Goal: Task Accomplishment & Management: Manage account settings

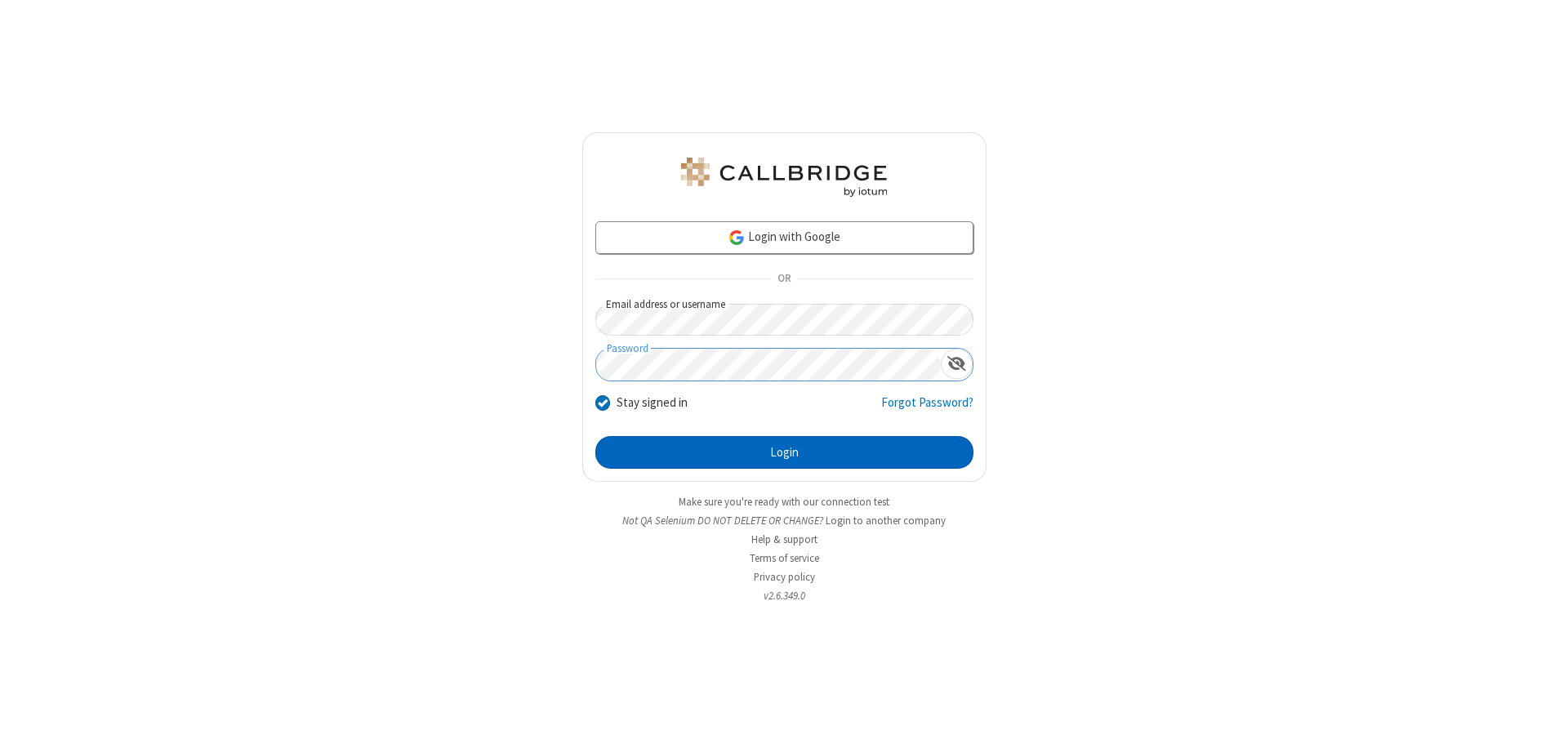
click at [784, 452] on button "Login" at bounding box center [784, 452] width 378 height 33
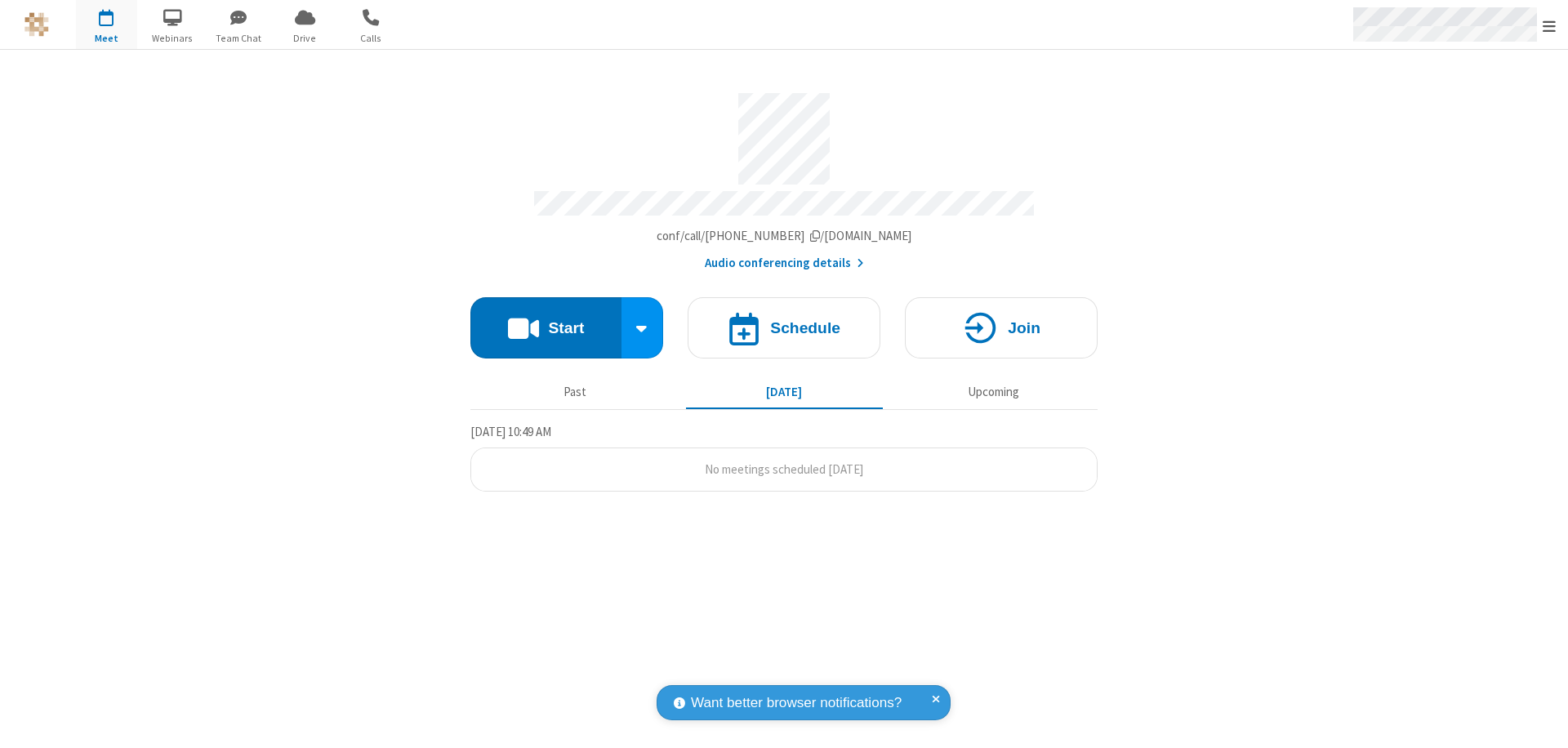
click at [1549, 25] on span "Open menu" at bounding box center [1549, 25] width 13 height 16
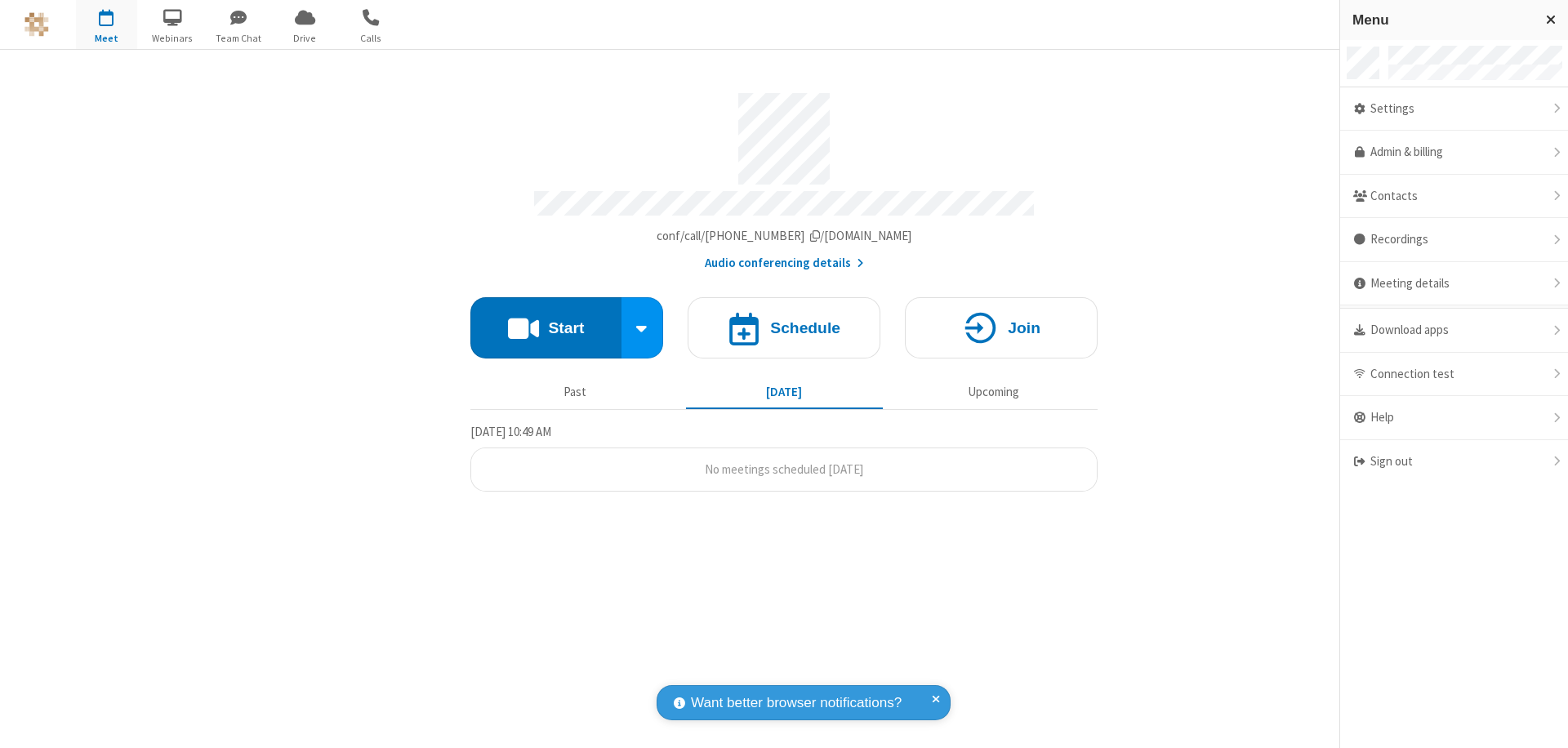
click at [1454, 108] on div "Settings" at bounding box center [1454, 109] width 228 height 44
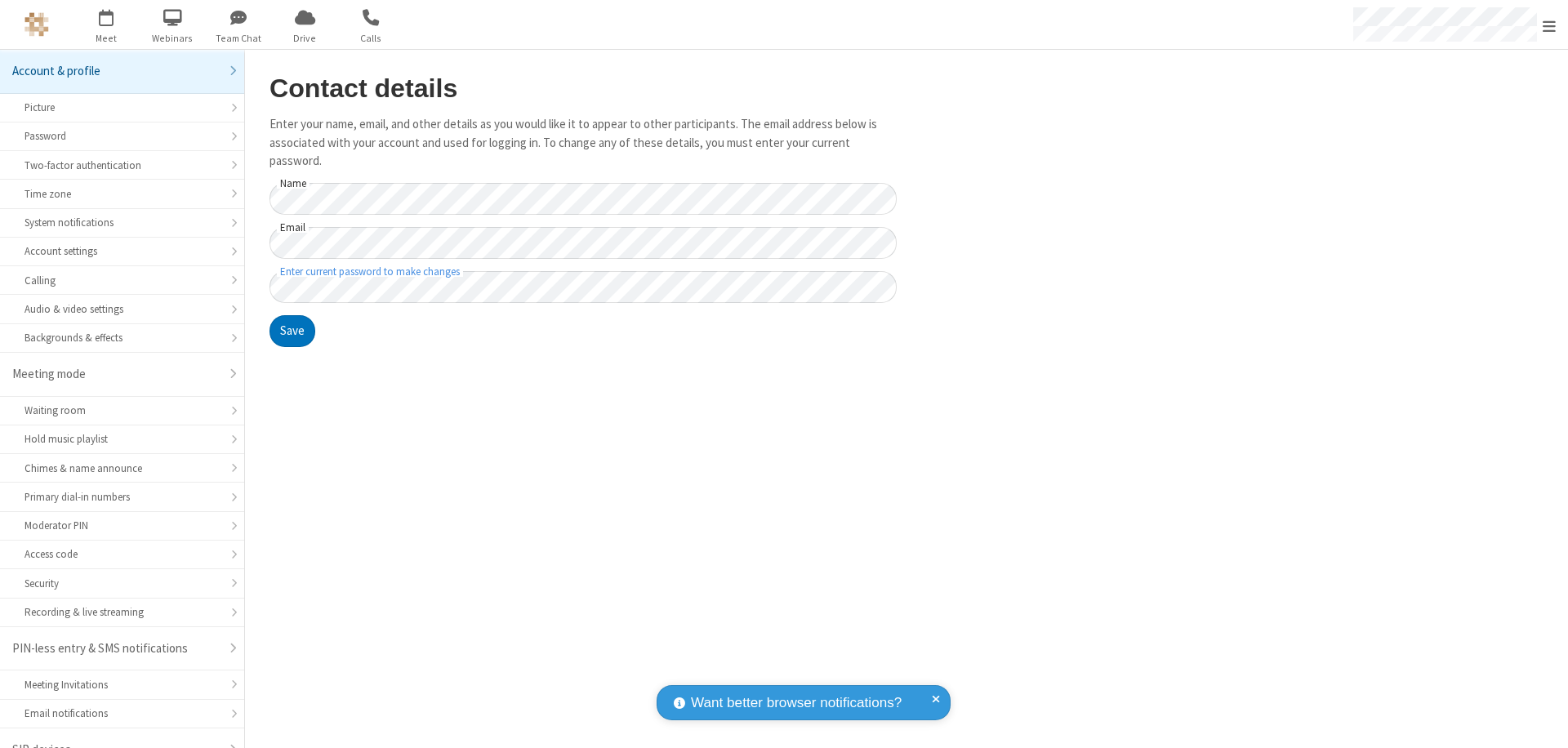
scroll to position [22, 0]
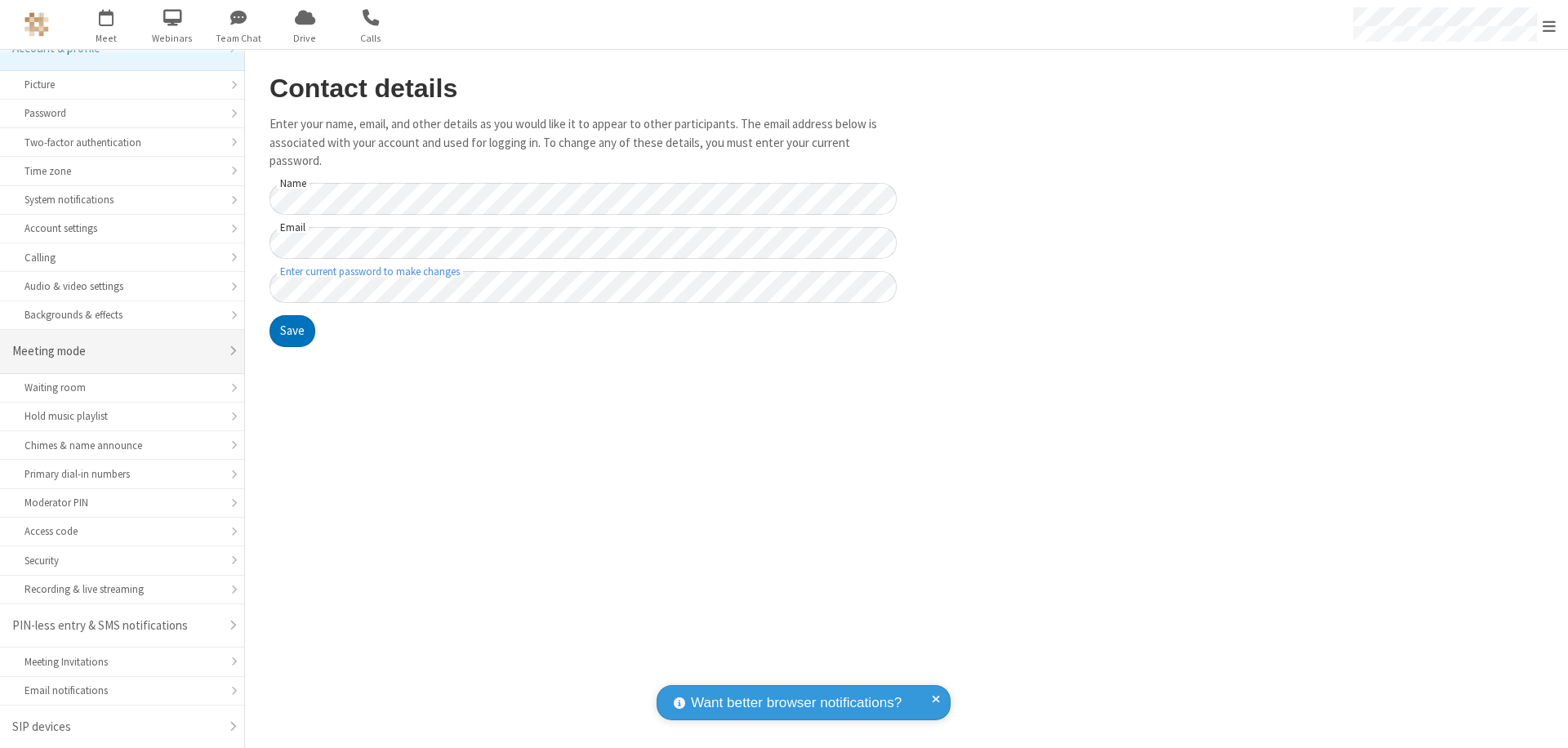
click at [116, 351] on div "Meeting mode" at bounding box center [116, 351] width 207 height 19
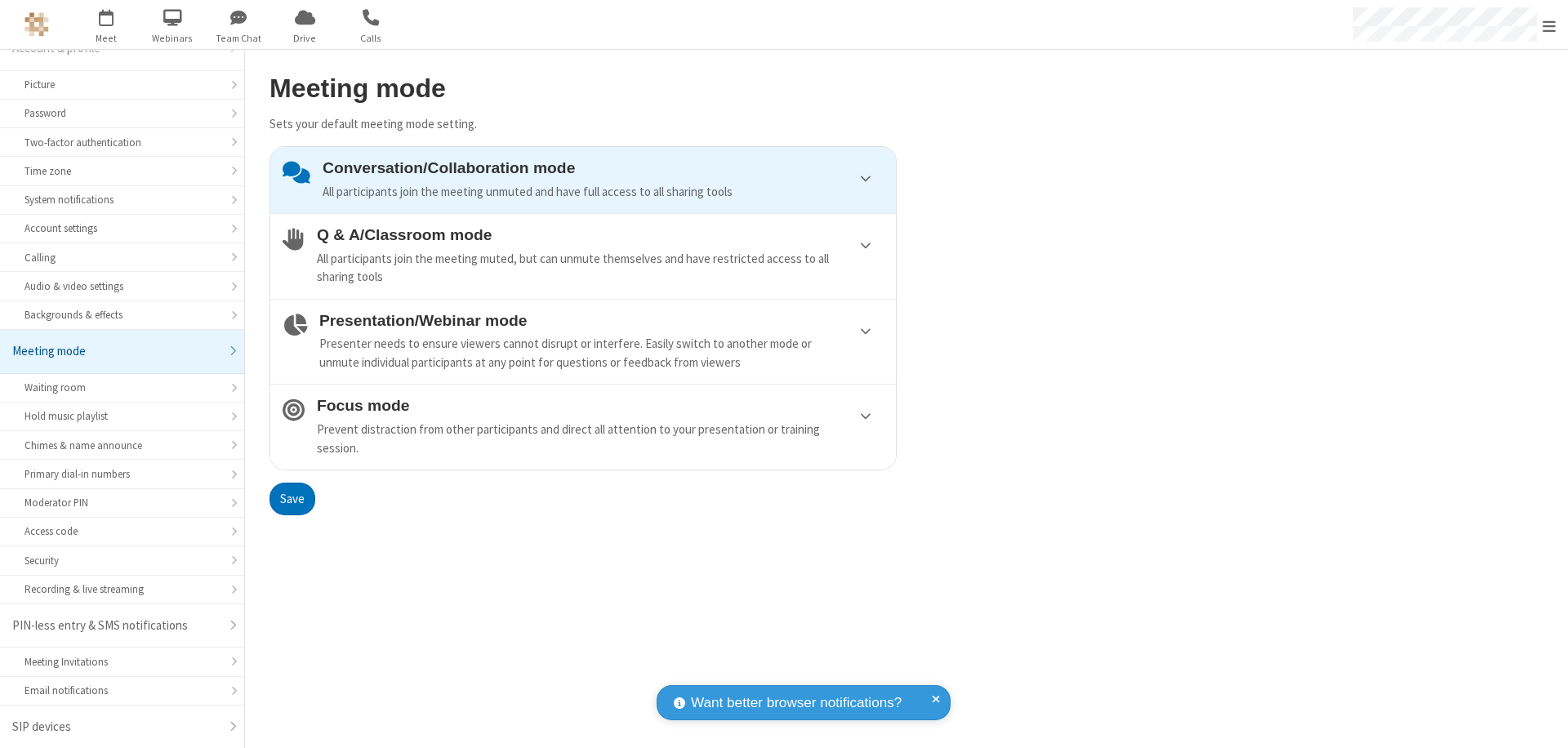
click at [583, 179] on div "Conversation/Collaboration mode All participants join the meeting unmuted and h…" at bounding box center [602, 180] width 561 height 42
click at [291, 498] on button "Save" at bounding box center [292, 499] width 46 height 33
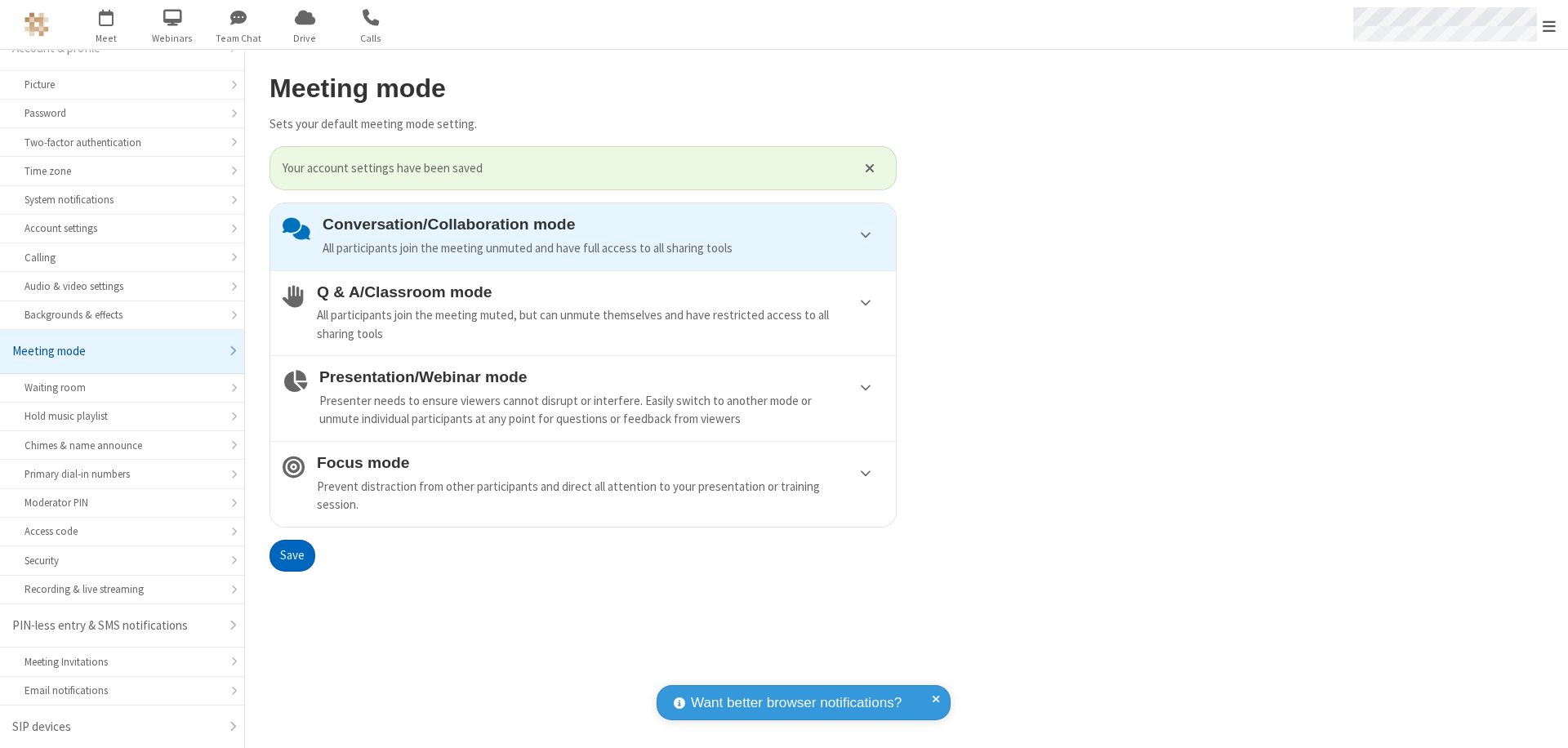
click at [1549, 24] on span "Open menu" at bounding box center [1549, 25] width 13 height 16
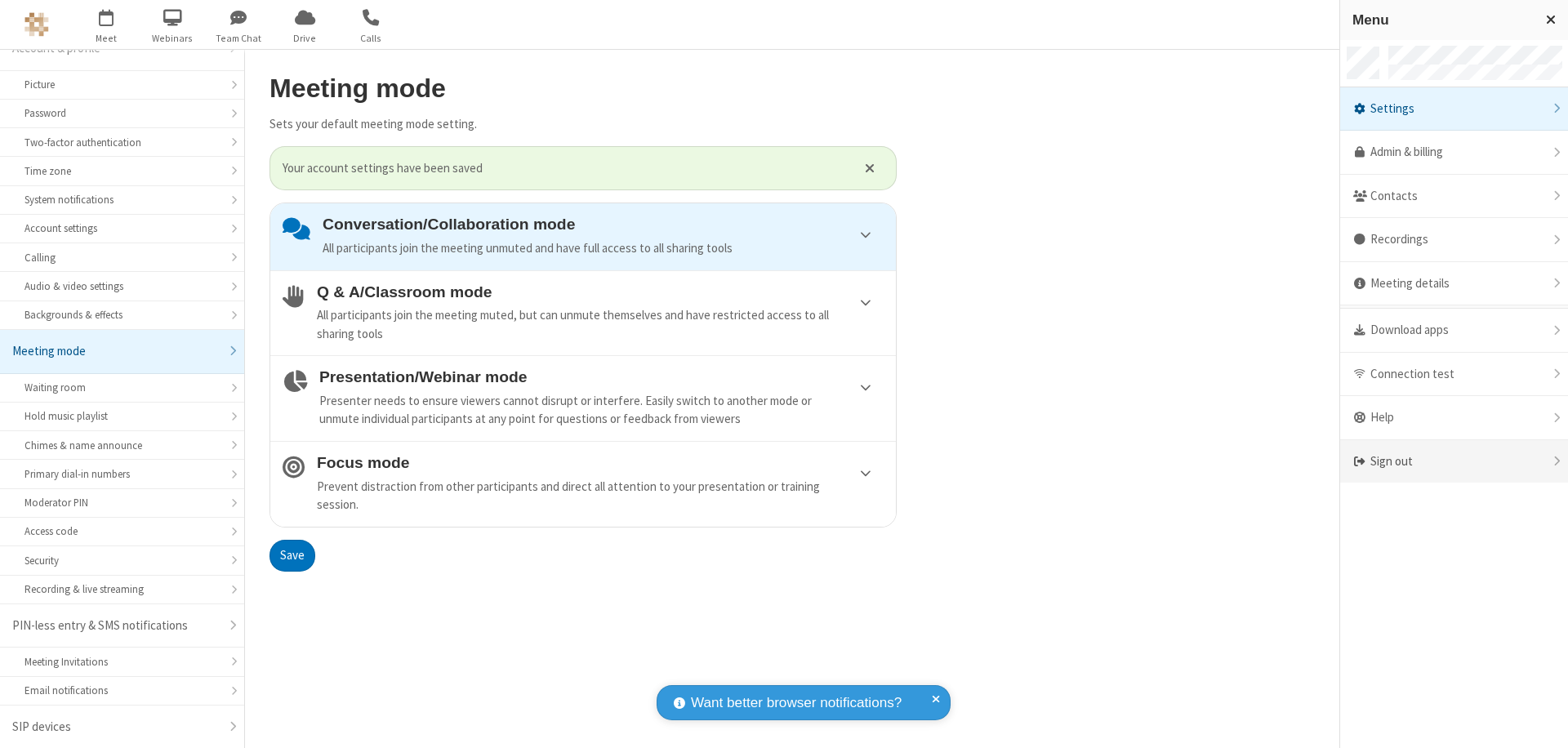
click at [1454, 461] on div "Sign out" at bounding box center [1454, 461] width 228 height 43
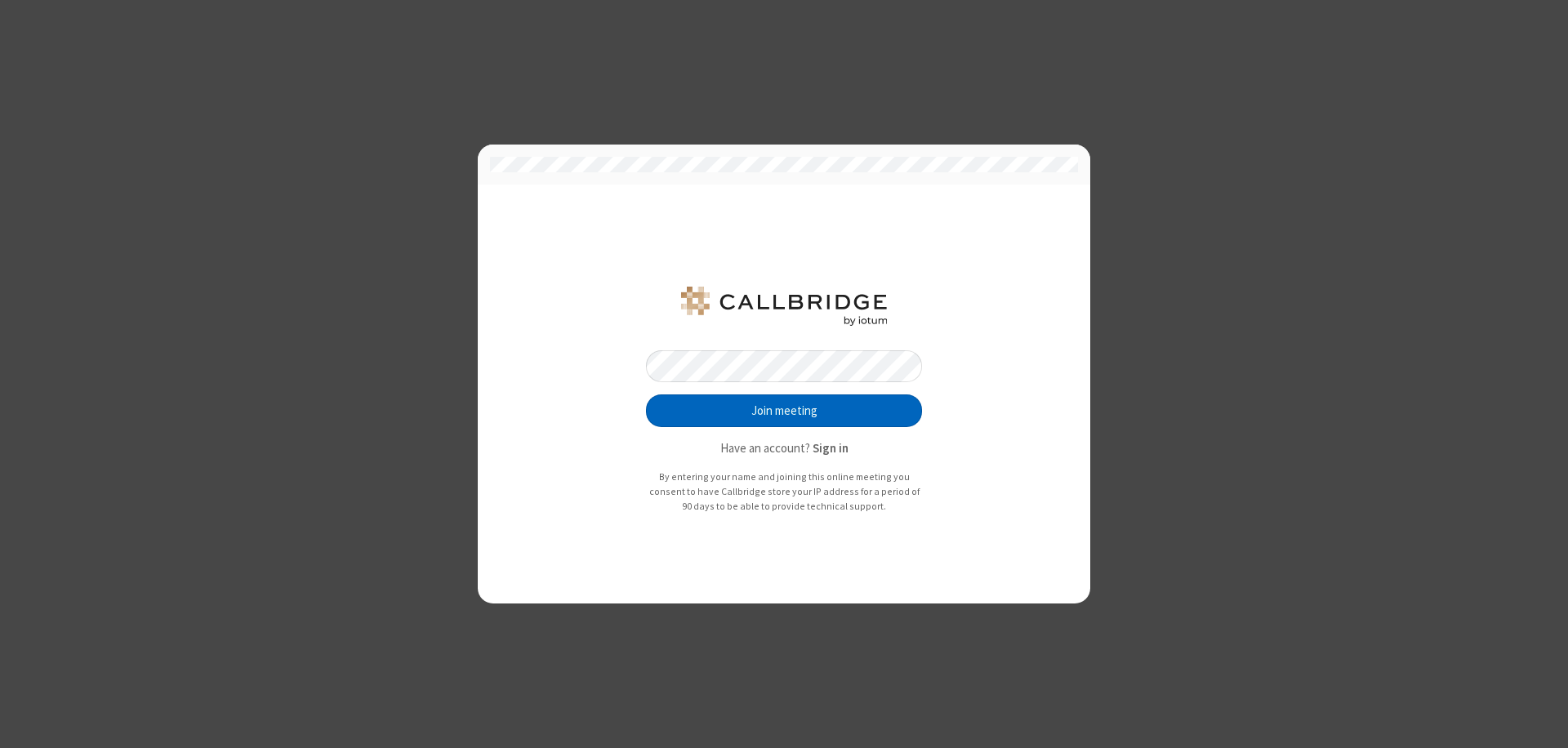
click at [784, 411] on button "Join meeting" at bounding box center [784, 410] width 276 height 33
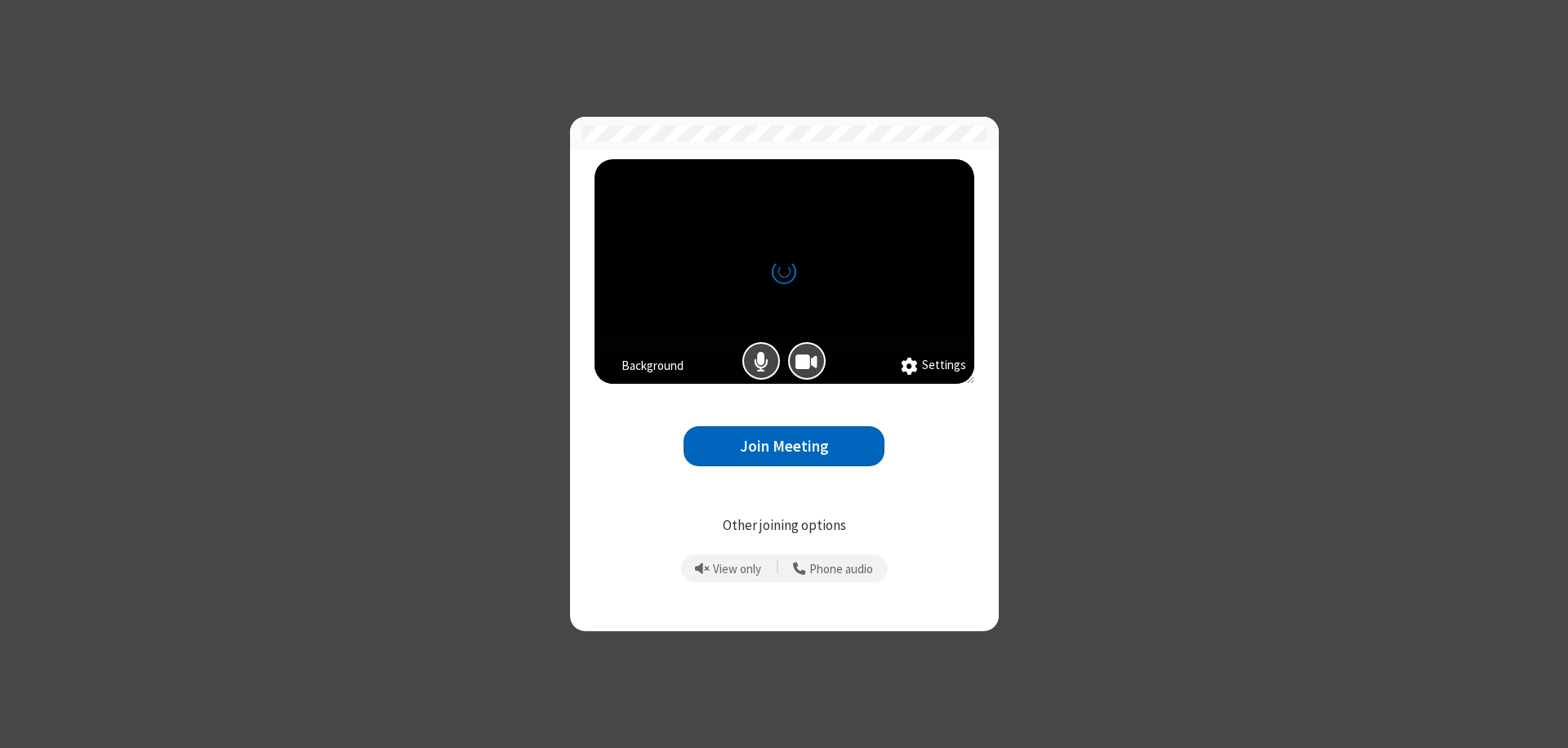
click at [784, 445] on button "Join Meeting" at bounding box center [784, 445] width 201 height 40
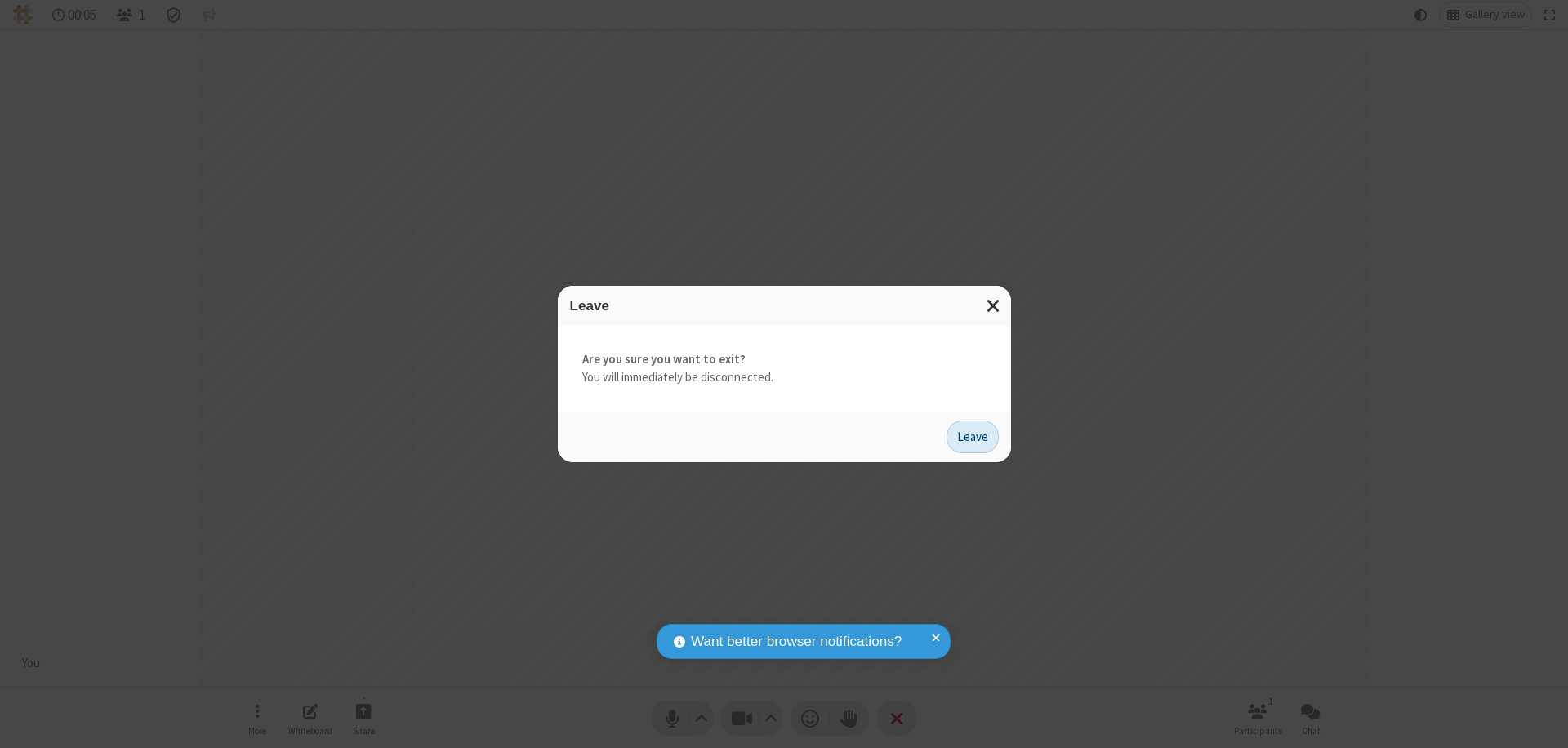
click at [973, 436] on button "Leave" at bounding box center [973, 436] width 52 height 33
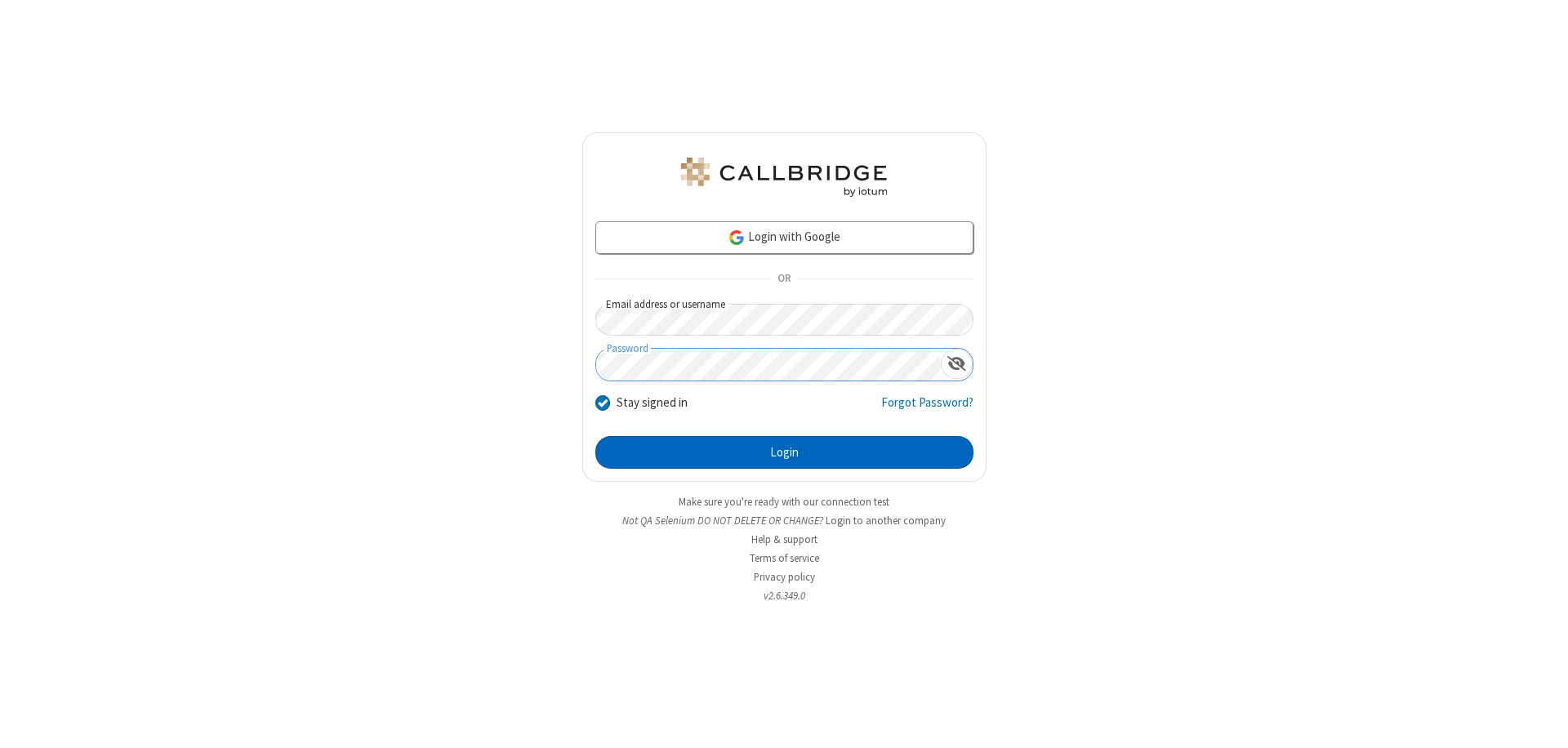
click at [784, 452] on button "Login" at bounding box center [784, 452] width 378 height 33
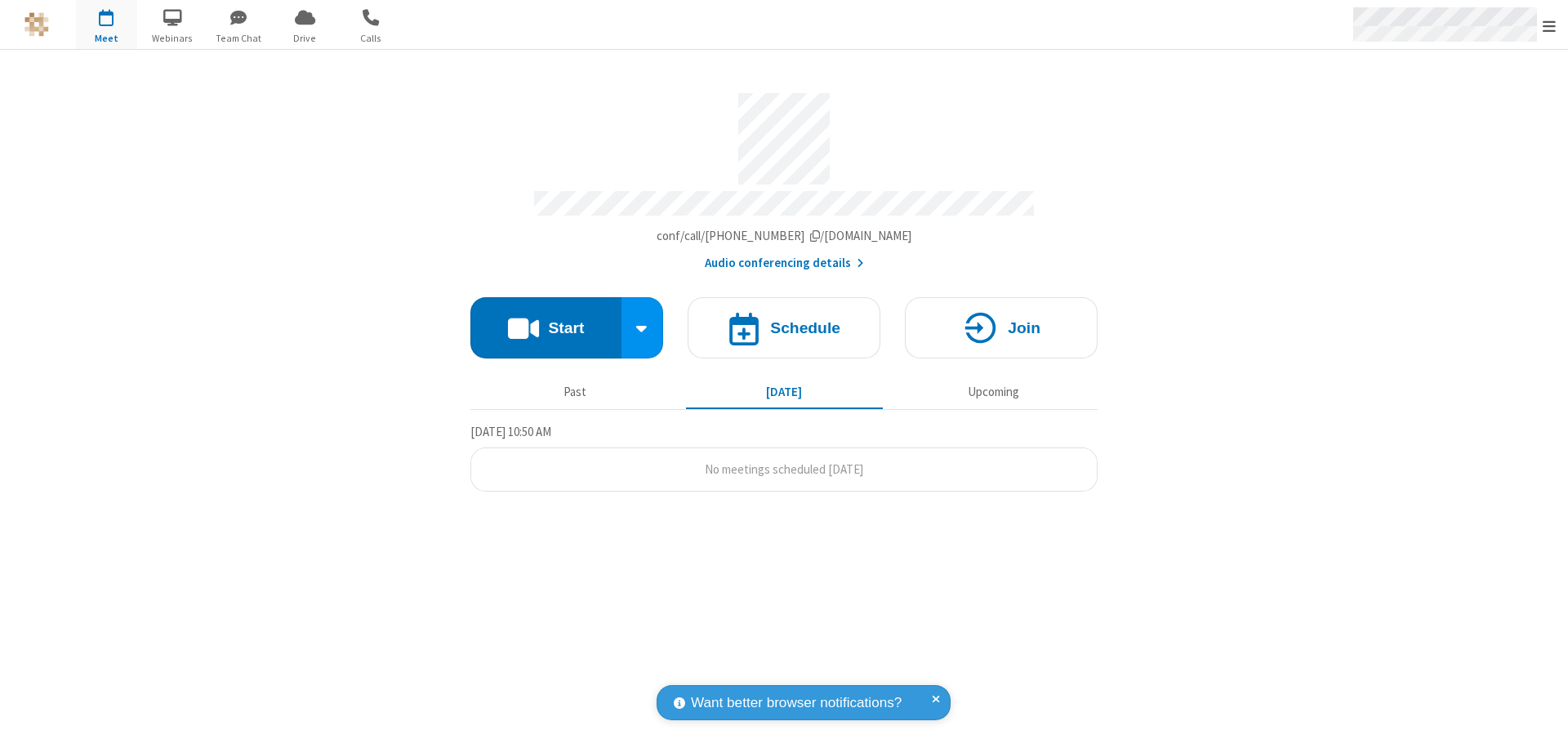
click at [1549, 25] on span "Open menu" at bounding box center [1549, 25] width 13 height 16
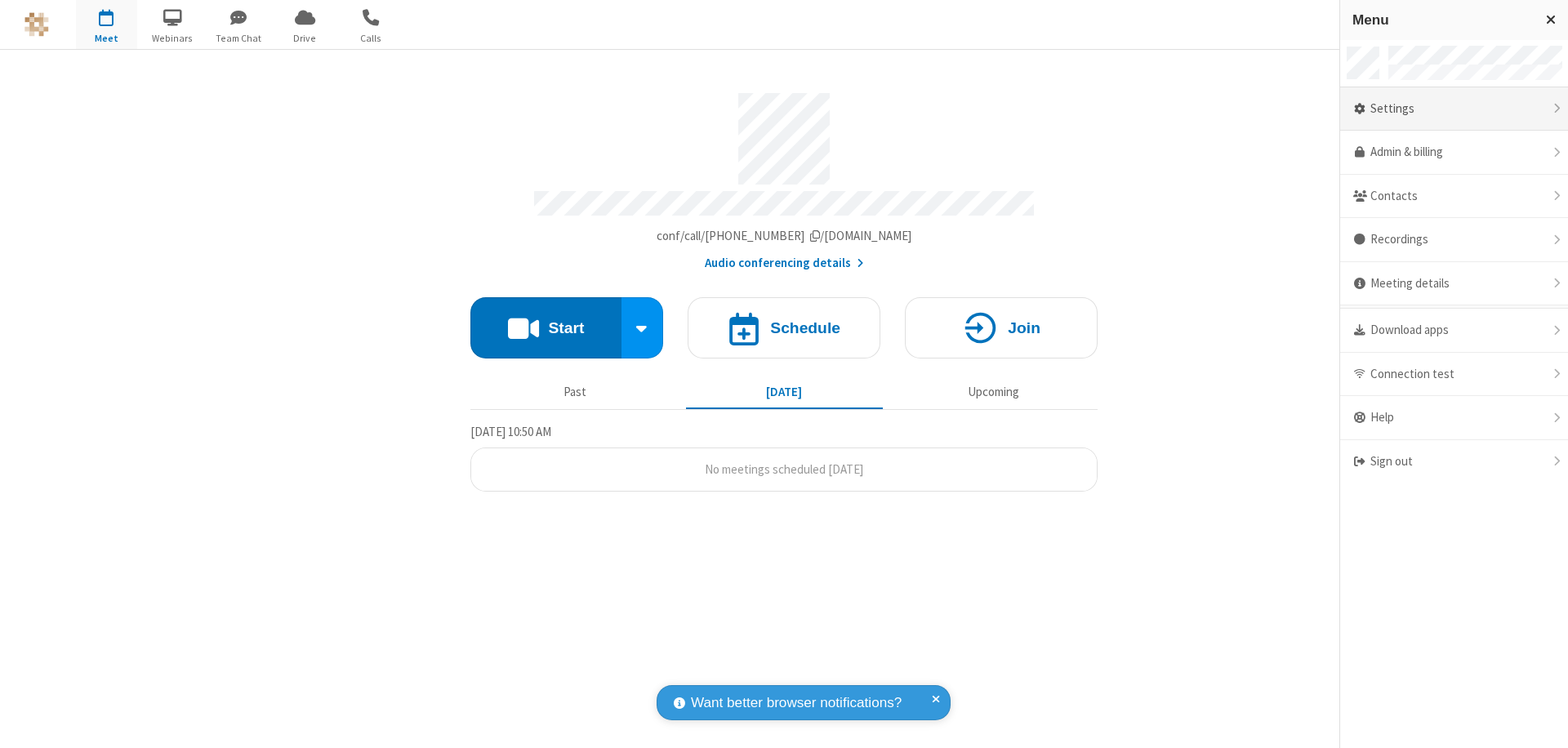
click at [1454, 108] on div "Settings" at bounding box center [1454, 109] width 228 height 44
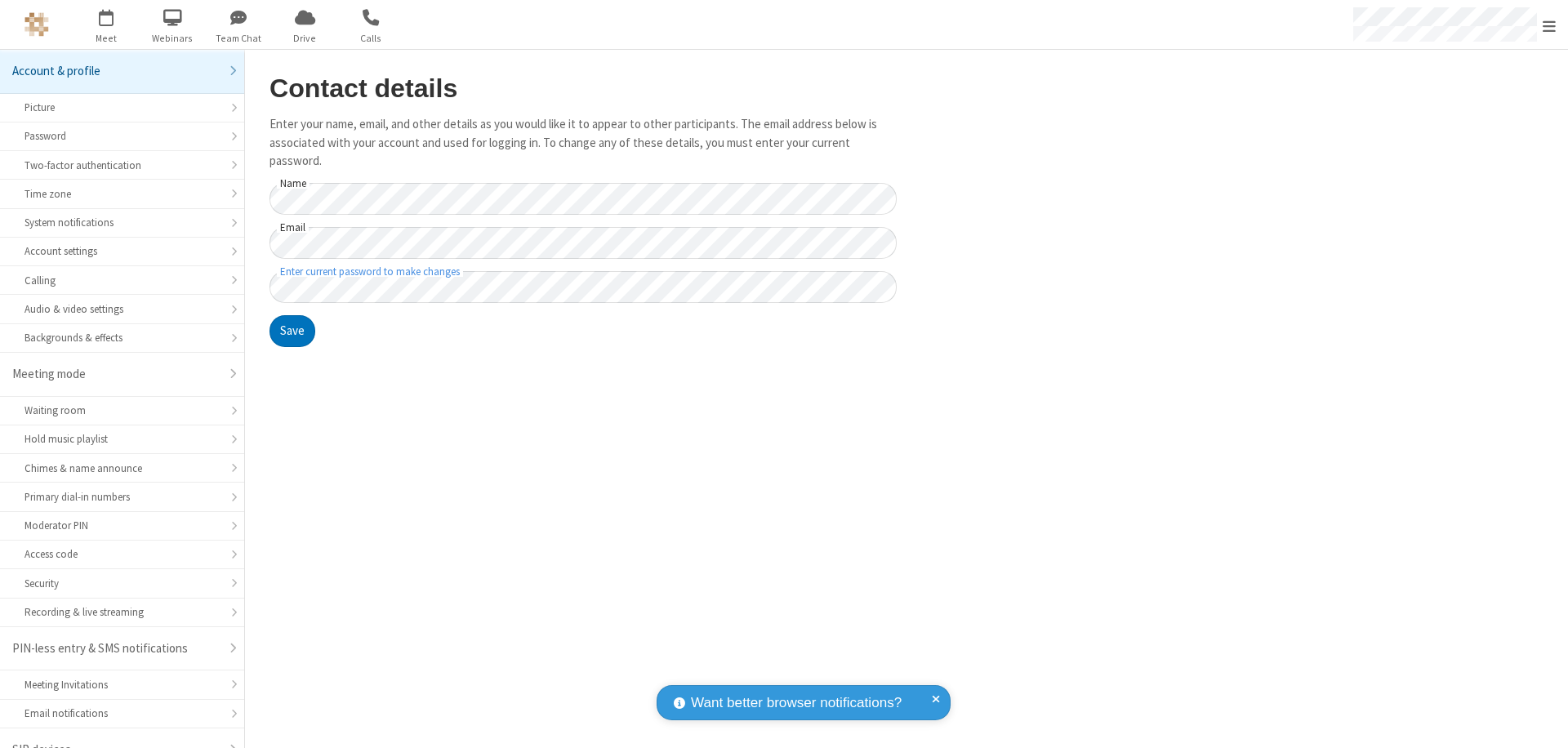
scroll to position [22, 0]
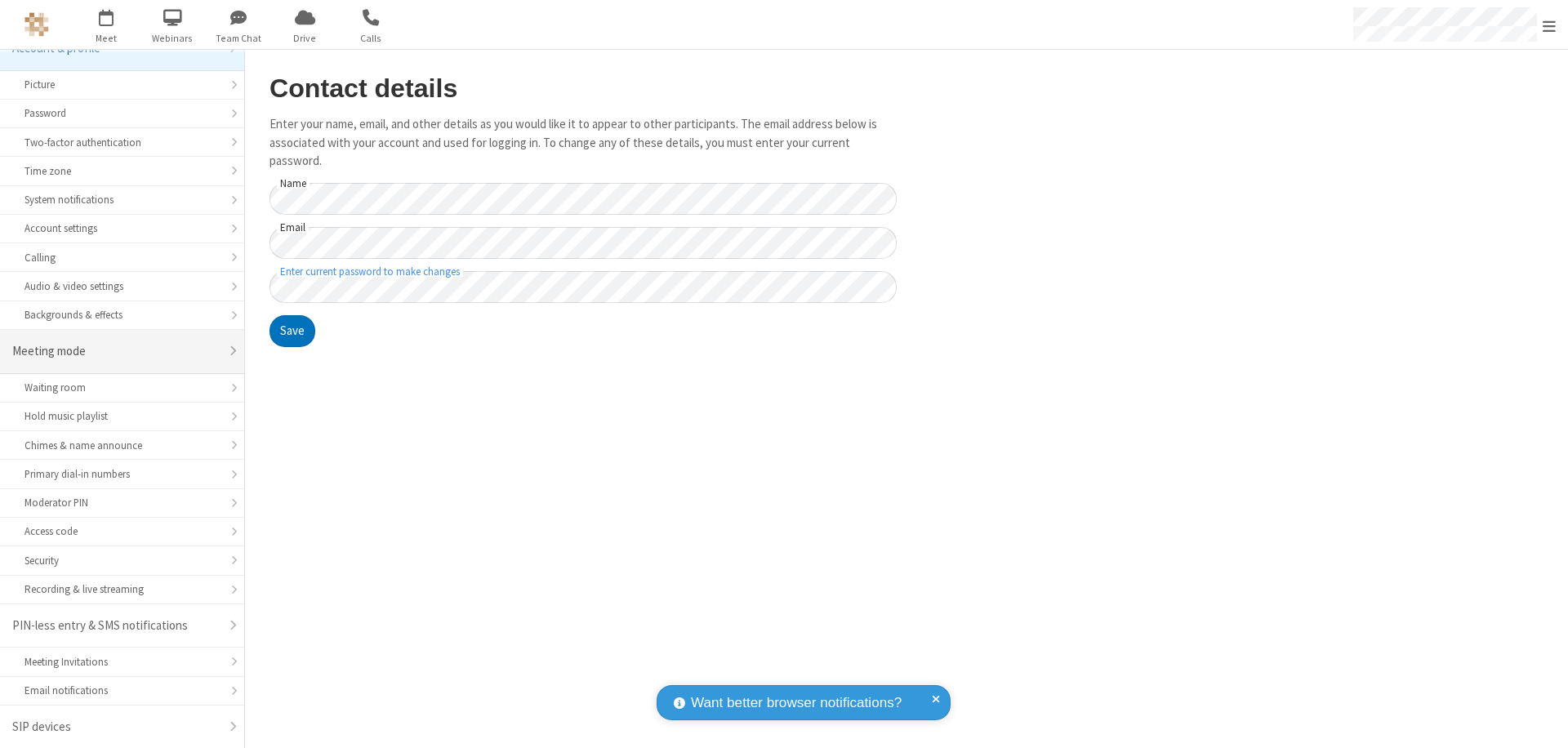
click at [116, 351] on div "Meeting mode" at bounding box center [116, 351] width 207 height 19
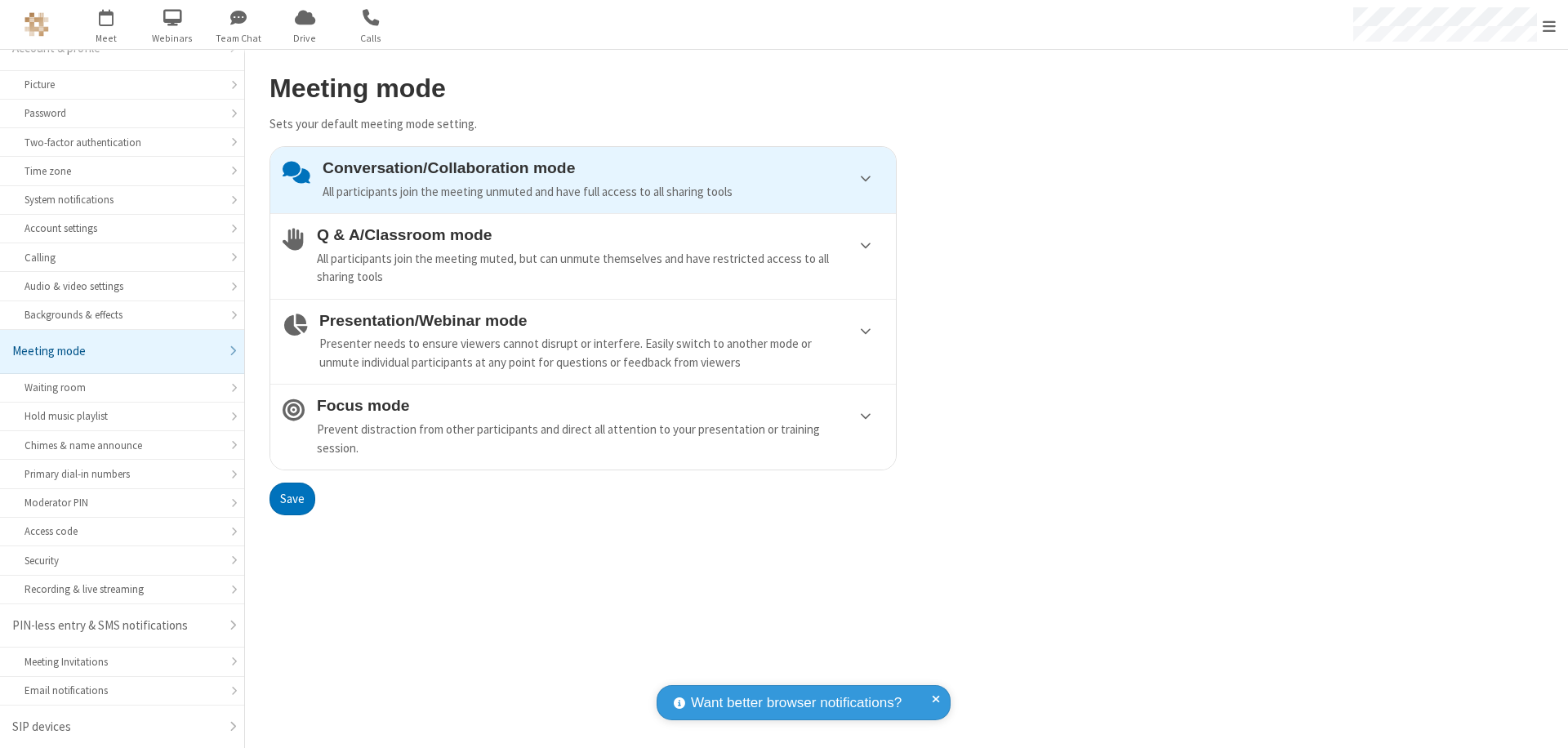
click at [583, 179] on div "Conversation/Collaboration mode All participants join the meeting unmuted and h…" at bounding box center [602, 180] width 561 height 42
click at [291, 498] on button "Save" at bounding box center [292, 499] width 46 height 33
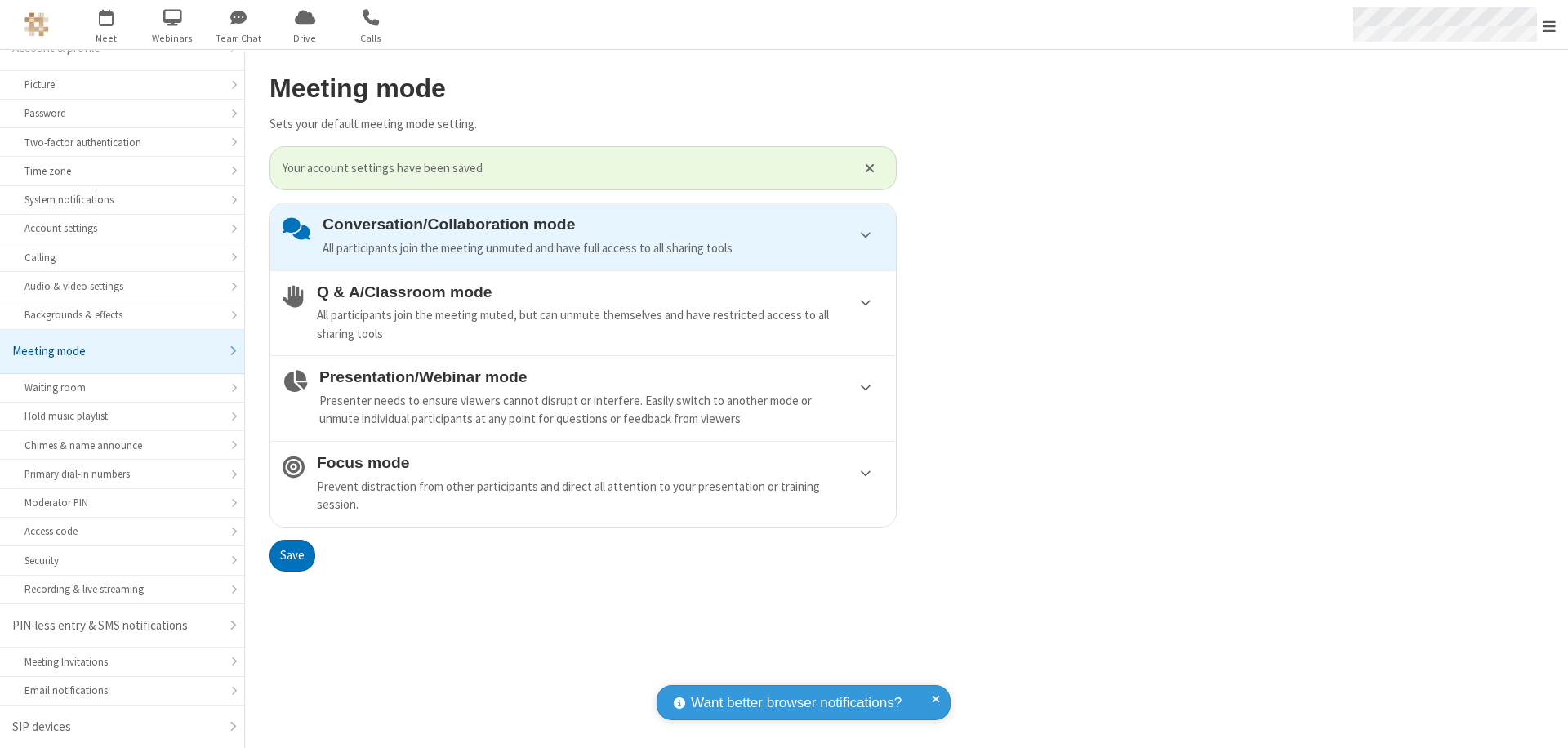
click at [1549, 24] on span "Open menu" at bounding box center [1549, 25] width 13 height 16
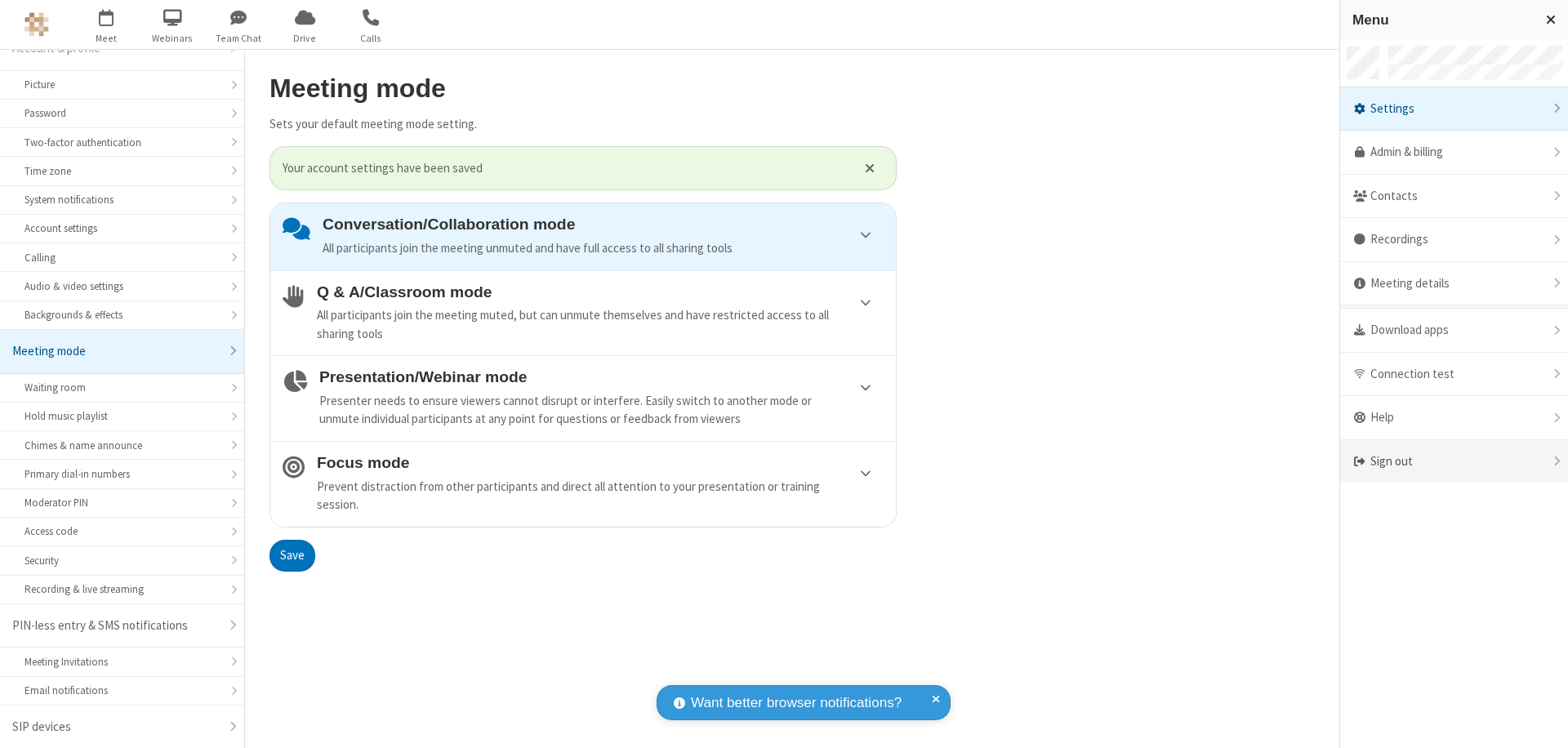
click at [1454, 461] on div "Sign out" at bounding box center [1454, 461] width 228 height 43
